Goal: Task Accomplishment & Management: Manage account settings

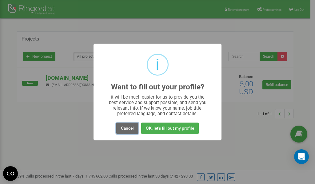
click at [130, 127] on button "Cancel" at bounding box center [127, 128] width 22 height 11
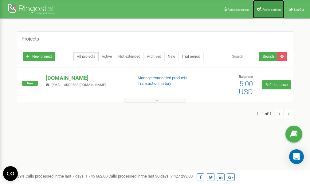
click at [266, 8] on span "Profile settings" at bounding box center [272, 9] width 19 height 3
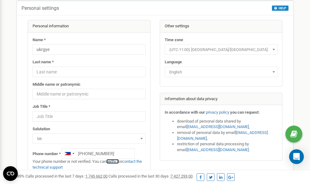
click at [117, 161] on link "verify it" at bounding box center [112, 161] width 13 height 5
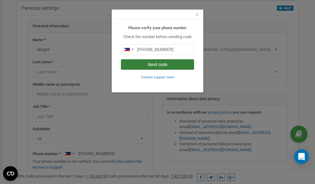
click at [156, 64] on button "Send code" at bounding box center [157, 64] width 73 height 10
